Goal: Task Accomplishment & Management: Manage account settings

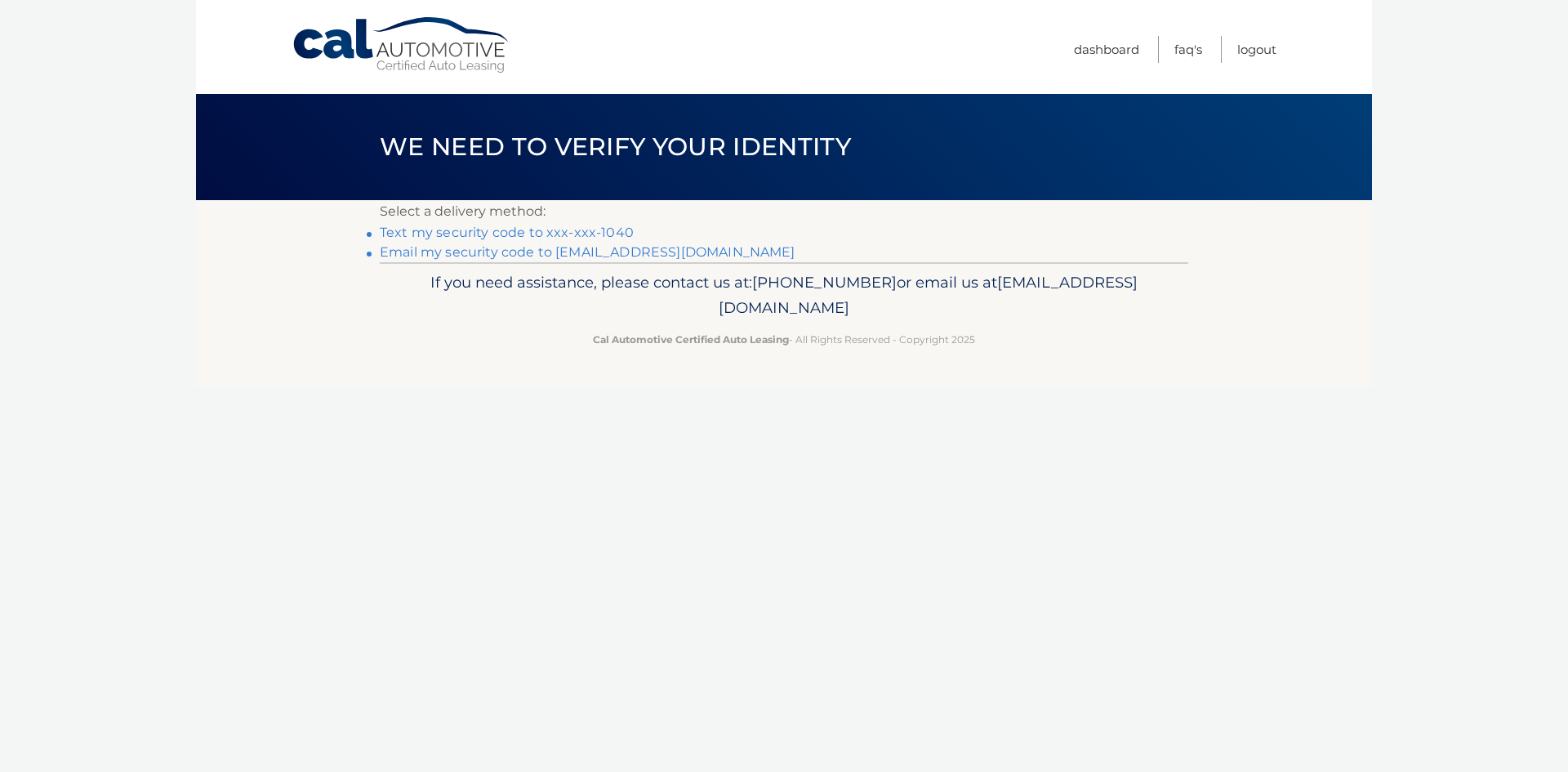
click at [627, 240] on link "Text my security code to xxx-xxx-1040" at bounding box center [507, 232] width 254 height 16
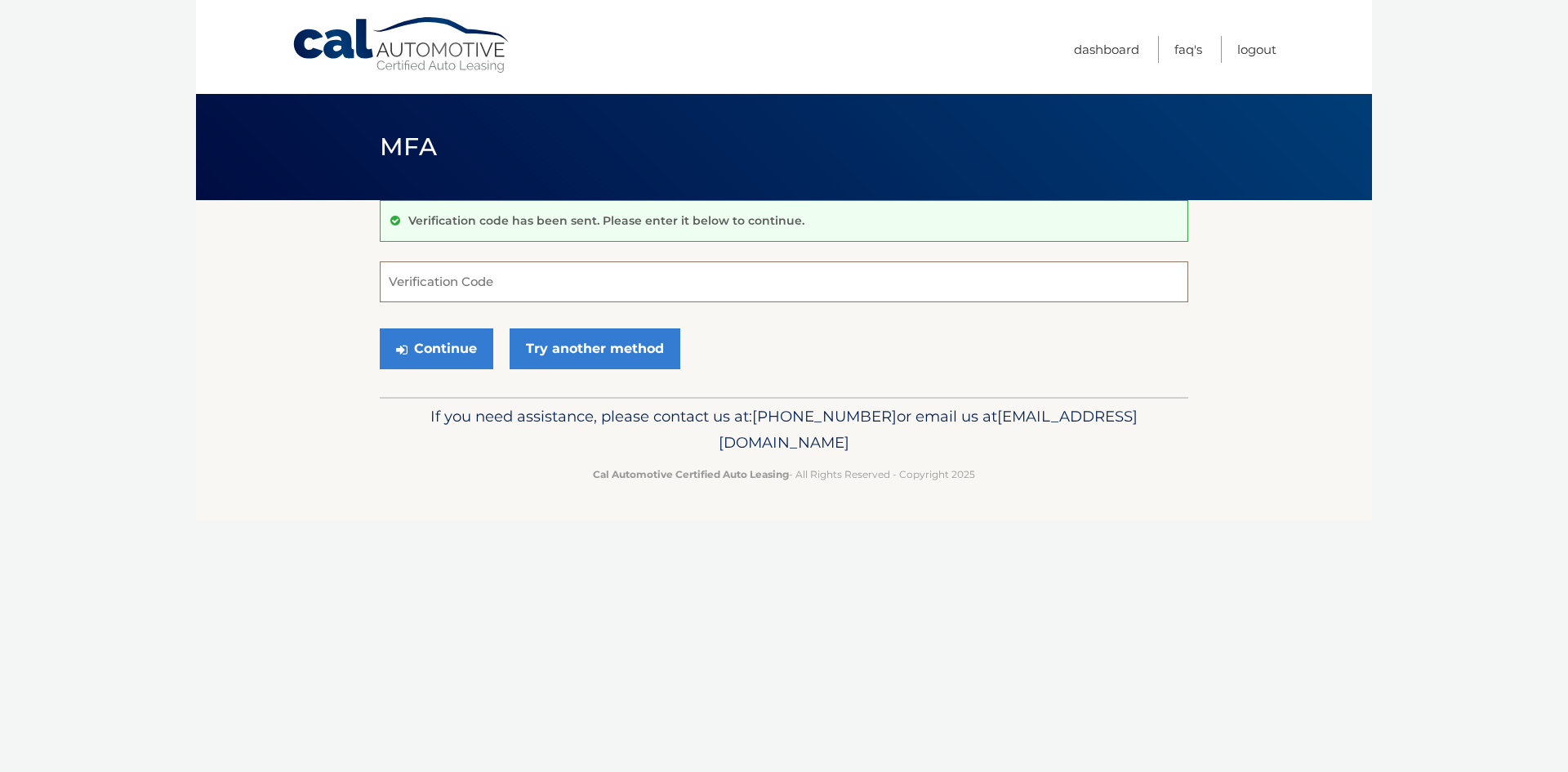
click at [533, 292] on input "Verification Code" at bounding box center [784, 282] width 808 height 41
type input "957310"
click at [380, 329] on button "Continue" at bounding box center [437, 349] width 114 height 41
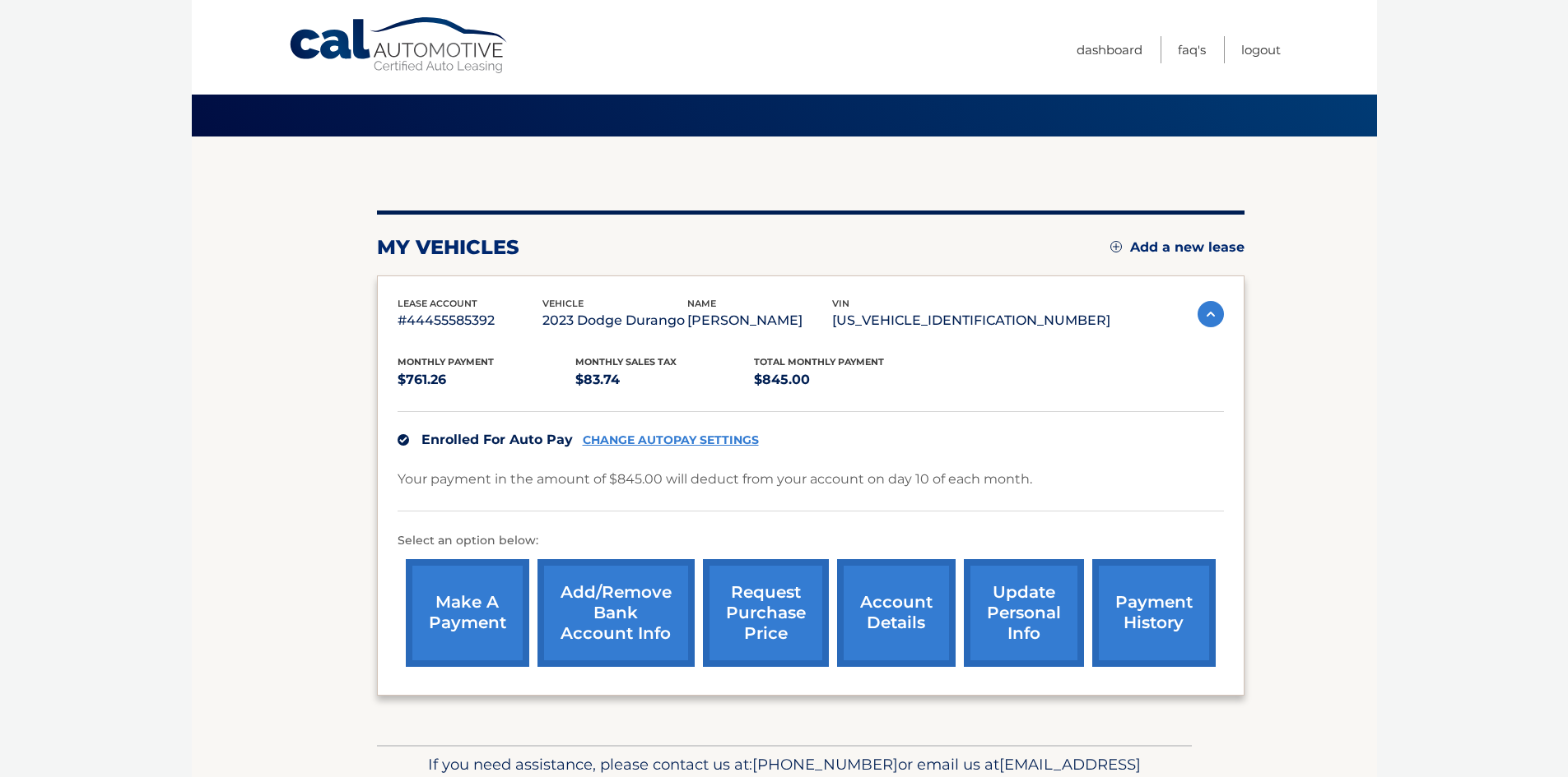
scroll to position [165, 0]
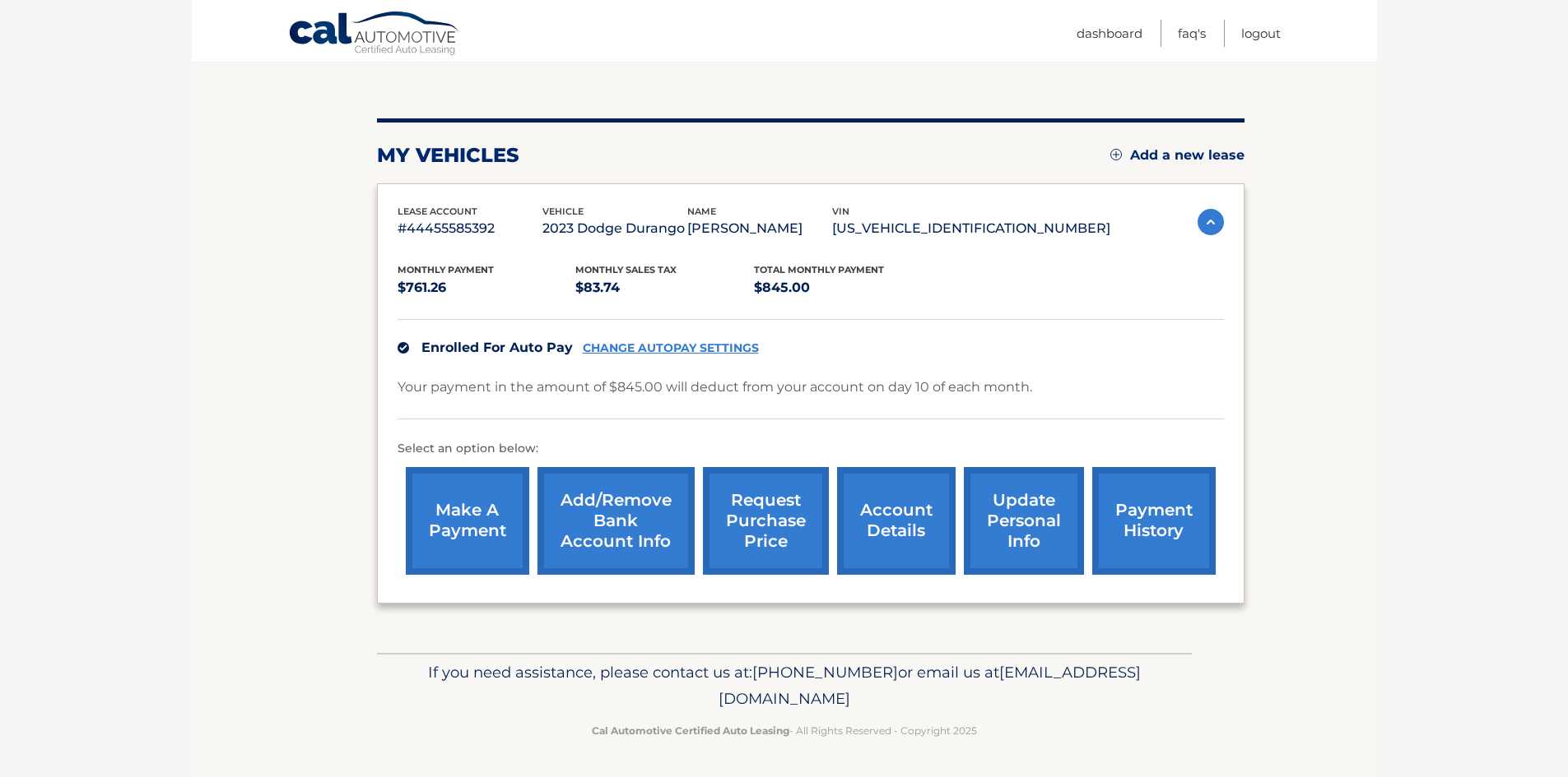
click at [763, 515] on link "request purchase price" at bounding box center [765, 521] width 126 height 108
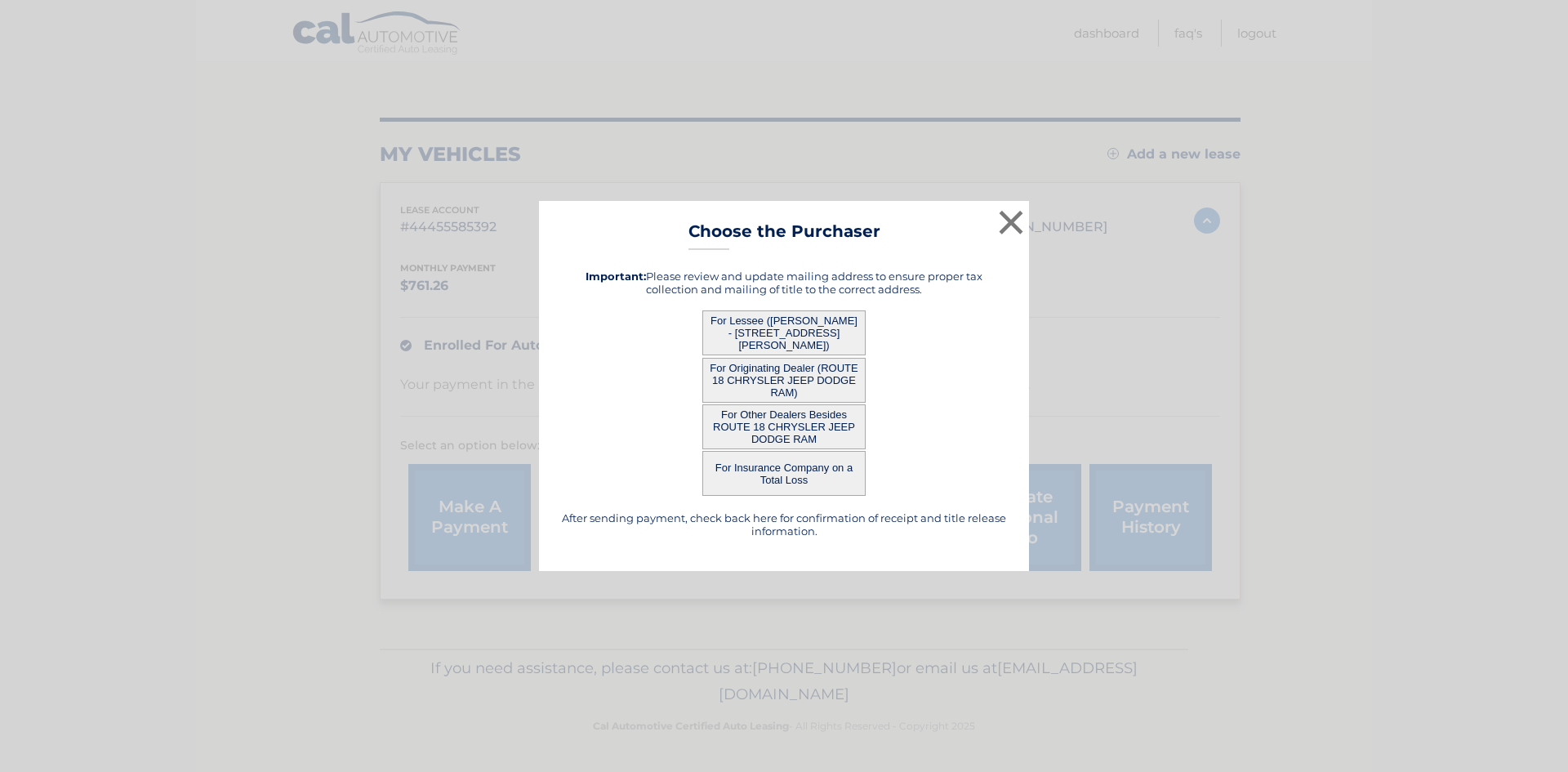
click at [792, 443] on button "For Other Dealers Besides ROUTE 18 CHRYSLER JEEP DODGE RAM" at bounding box center [784, 427] width 163 height 45
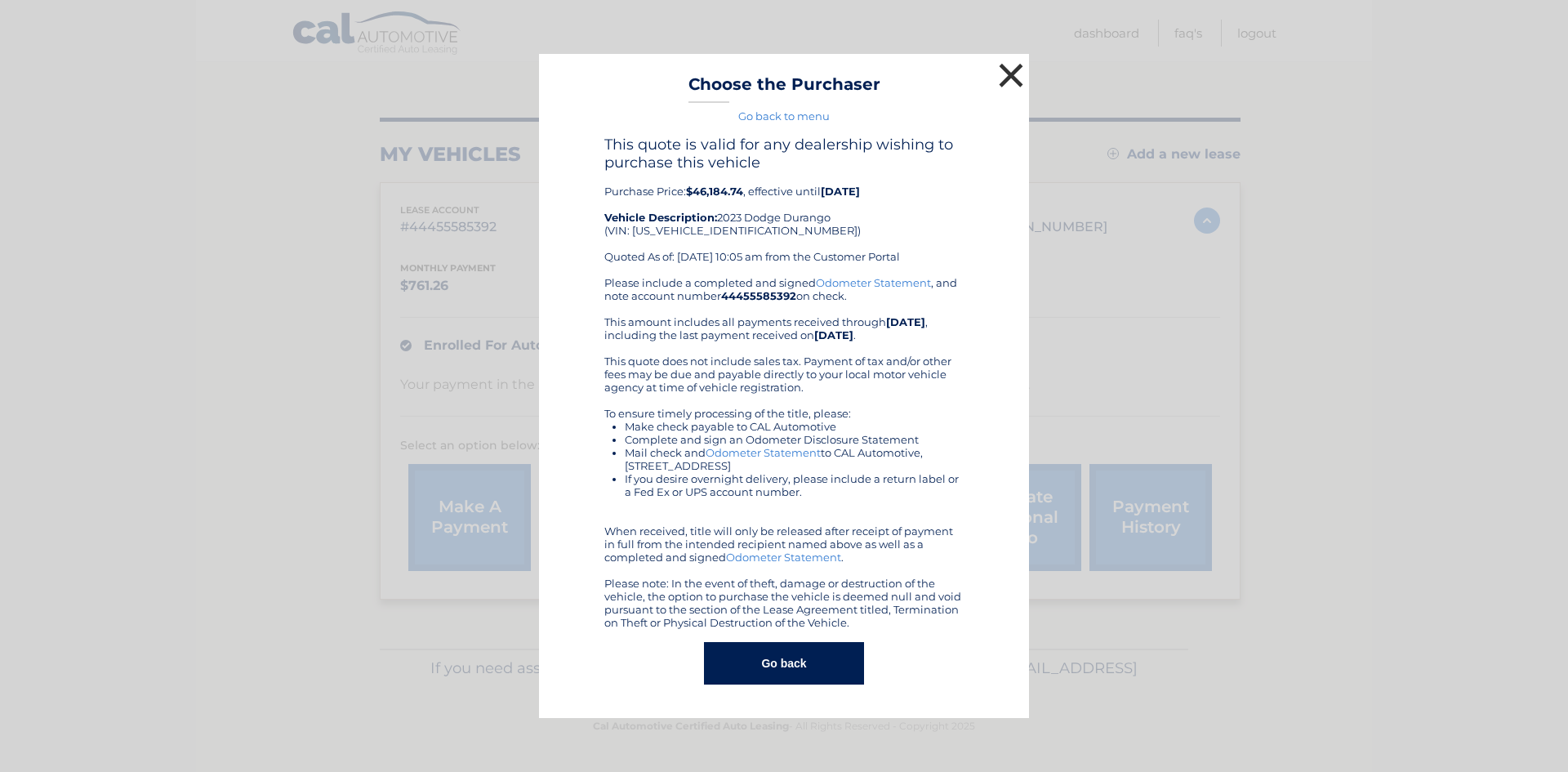
click at [1016, 73] on button "×" at bounding box center [1011, 75] width 32 height 32
